Goal: Find specific page/section: Find specific page/section

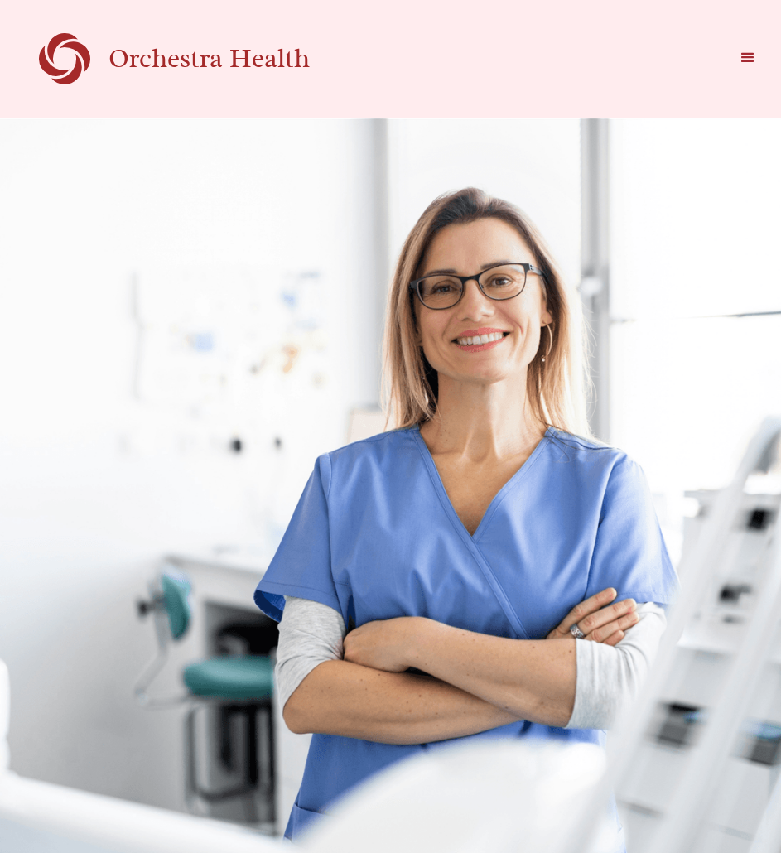
drag, startPoint x: 688, startPoint y: 1, endPoint x: 446, endPoint y: 48, distance: 245.6
click at [447, 47] on div "Orchestra Health Surgeons Facilities Contact Company Blog Log In" at bounding box center [390, 58] width 765 height 51
drag, startPoint x: 453, startPoint y: 44, endPoint x: 443, endPoint y: 44, distance: 9.9
click at [443, 44] on div "Orchestra Health Surgeons Facilities Contact Company Blog Log In" at bounding box center [390, 58] width 765 height 51
click at [441, 44] on div "Orchestra Health Surgeons Facilities Contact Company Blog Log In" at bounding box center [390, 58] width 765 height 51
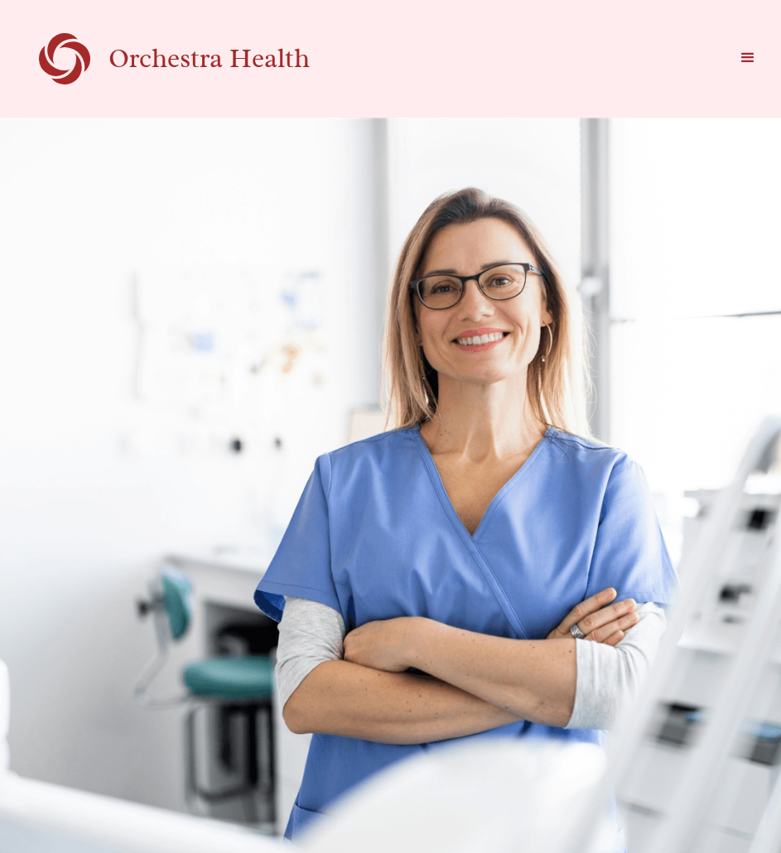
click at [440, 46] on div "Orchestra Health Surgeons Facilities Contact Company Blog Log In" at bounding box center [390, 58] width 765 height 51
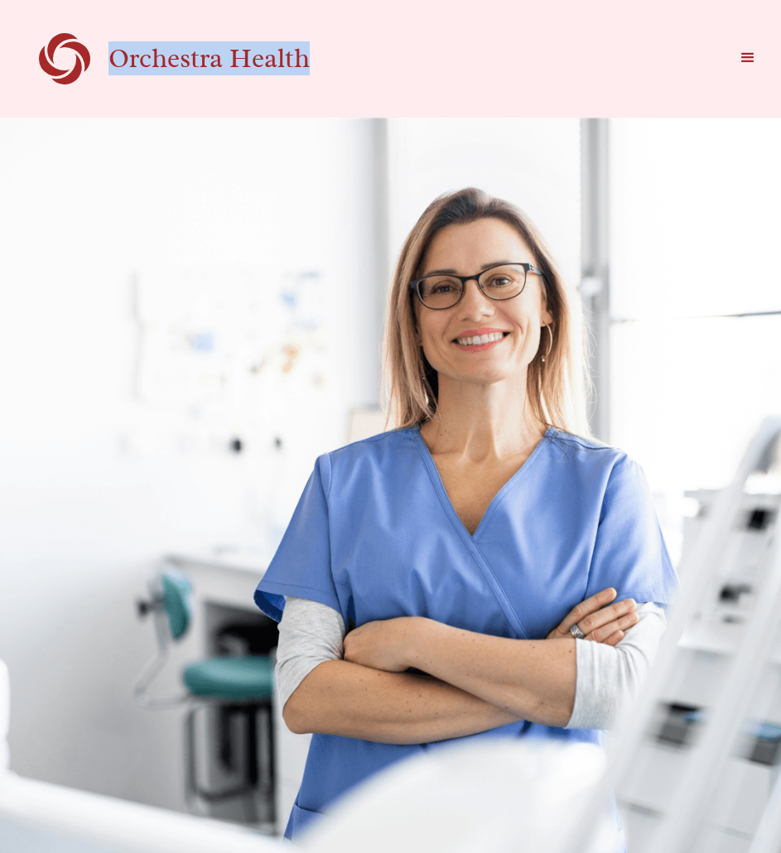
click at [440, 46] on div "Orchestra Health Surgeons Facilities Contact Company Blog Log In" at bounding box center [390, 58] width 765 height 51
click at [524, 42] on div "Orchestra Health Surgeons Facilities Contact Company Blog Log In" at bounding box center [390, 58] width 765 height 51
click at [757, 58] on div "menu" at bounding box center [748, 58] width 20 height 20
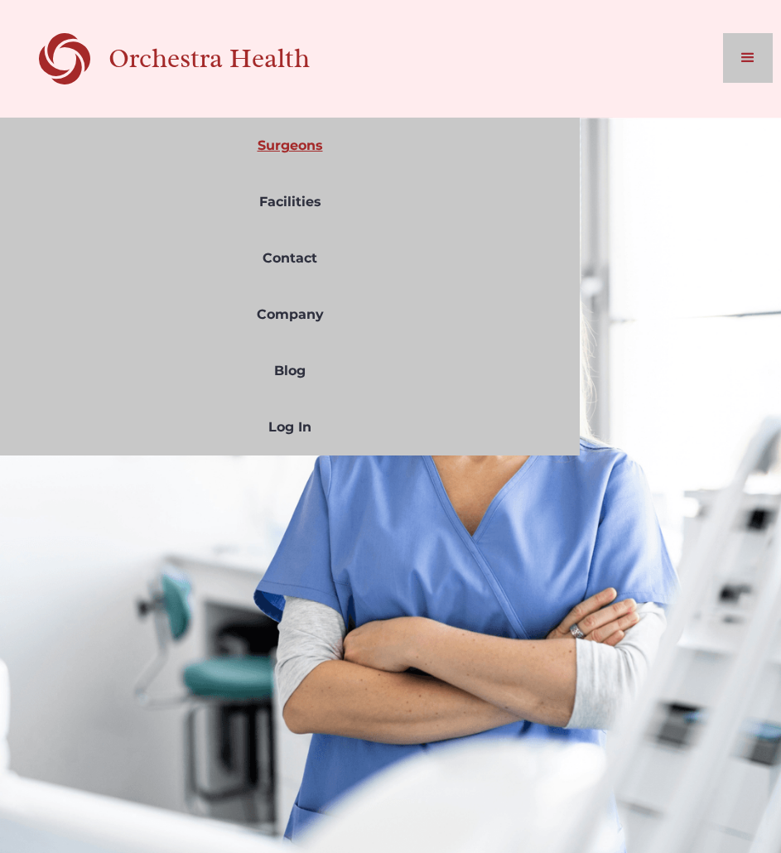
click at [298, 147] on link "Surgeons" at bounding box center [290, 146] width 580 height 56
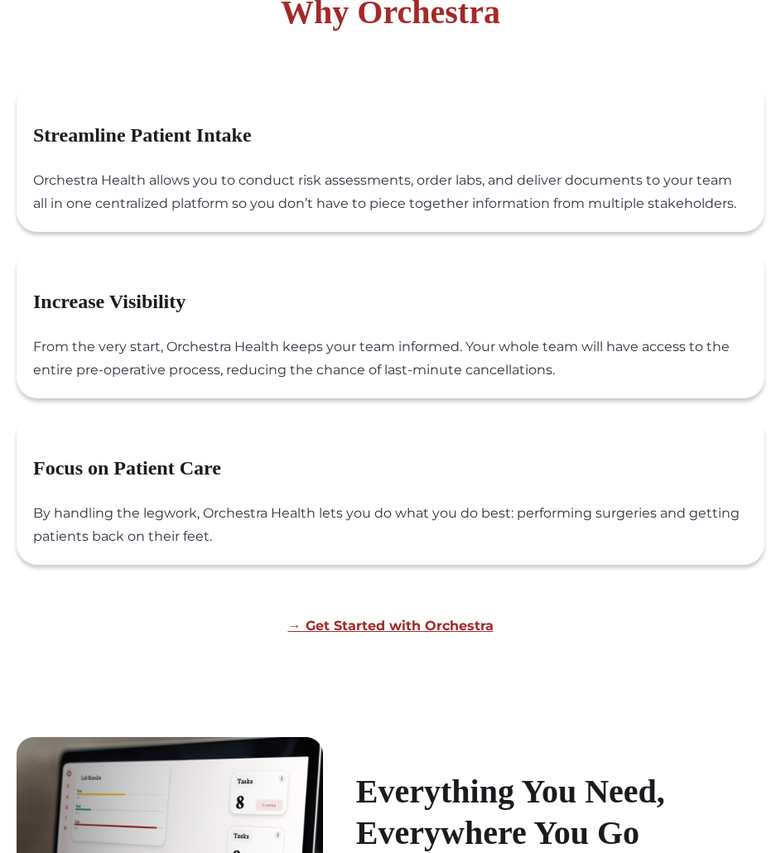
scroll to position [994, 0]
